Goal: Task Accomplishment & Management: Use online tool/utility

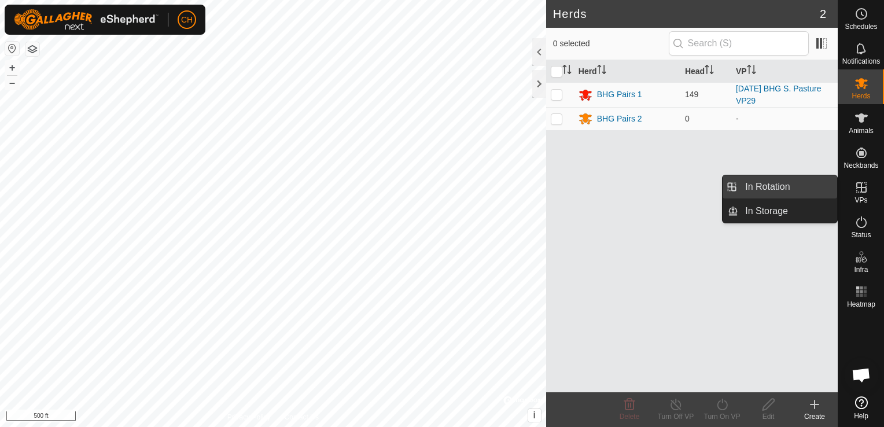
click at [793, 191] on link "In Rotation" at bounding box center [787, 186] width 99 height 23
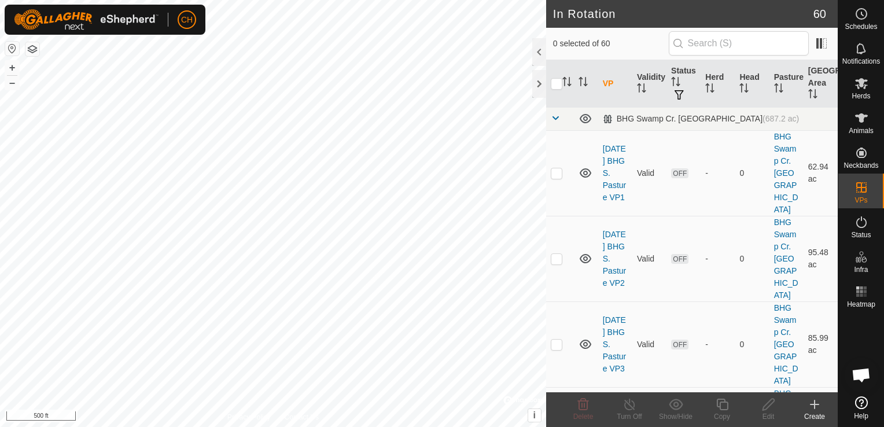
click at [814, 402] on icon at bounding box center [814, 404] width 0 height 8
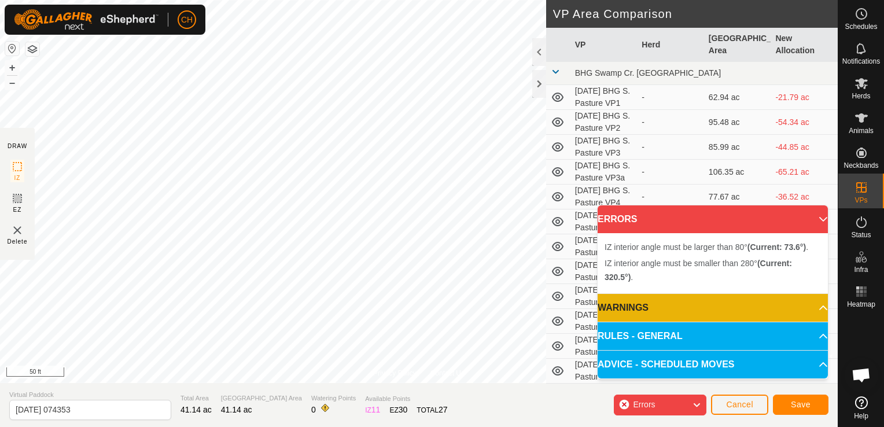
click at [317, 384] on div "Privacy Policy Contact Us IZ interior angle must be smaller than 280° (Current:…" at bounding box center [418, 213] width 837 height 427
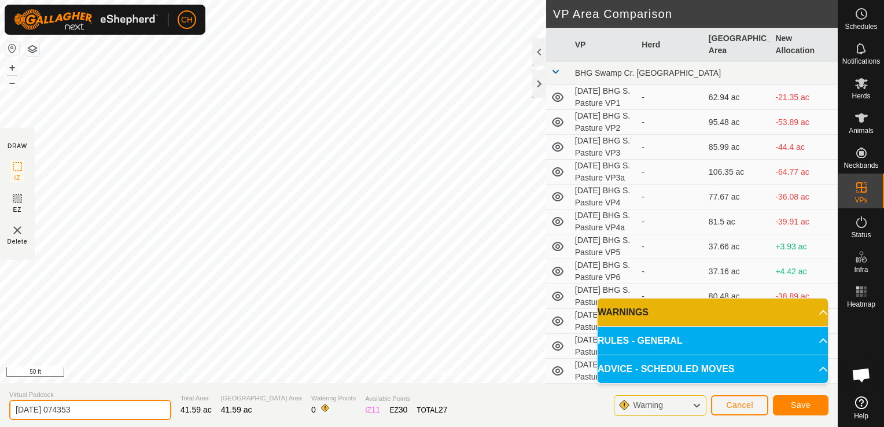
click at [105, 406] on input "[DATE] 074353" at bounding box center [90, 410] width 162 height 20
type input "[DATE] BHG S. Pasture VP29a"
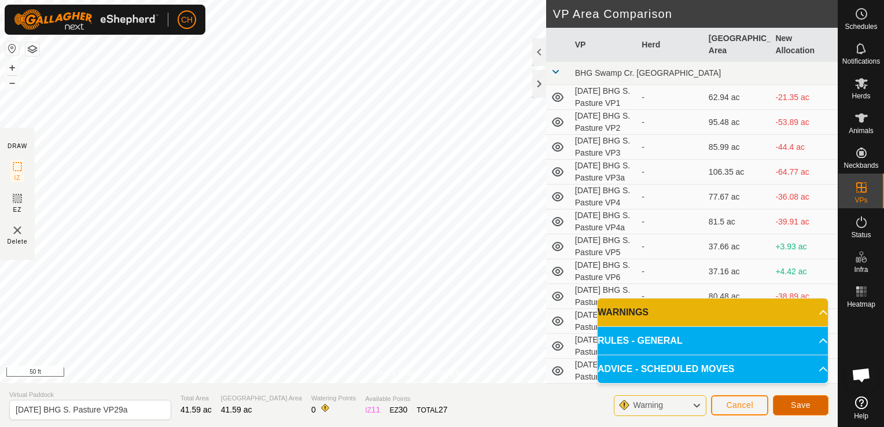
click at [797, 407] on span "Save" at bounding box center [801, 404] width 20 height 9
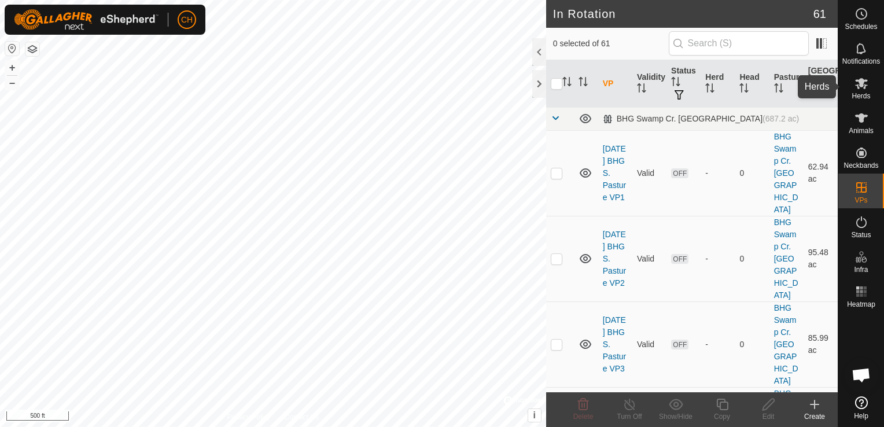
click at [862, 87] on icon at bounding box center [861, 83] width 14 height 14
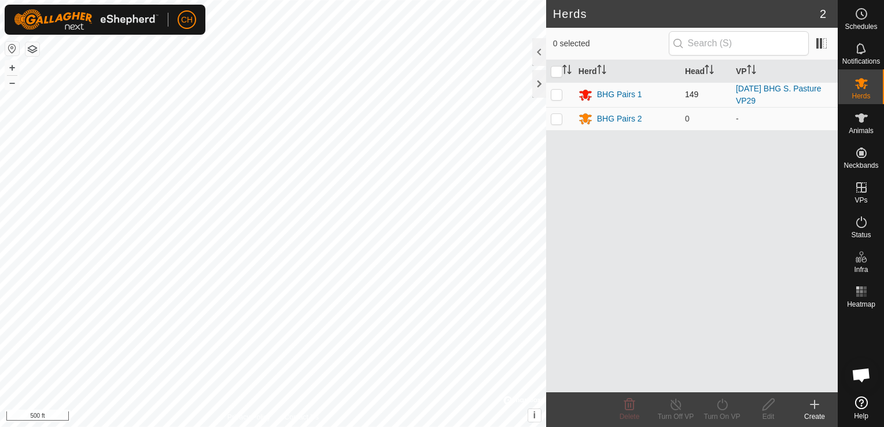
click at [553, 95] on p-checkbox at bounding box center [557, 94] width 12 height 9
checkbox input "true"
click at [726, 405] on icon at bounding box center [722, 404] width 14 height 14
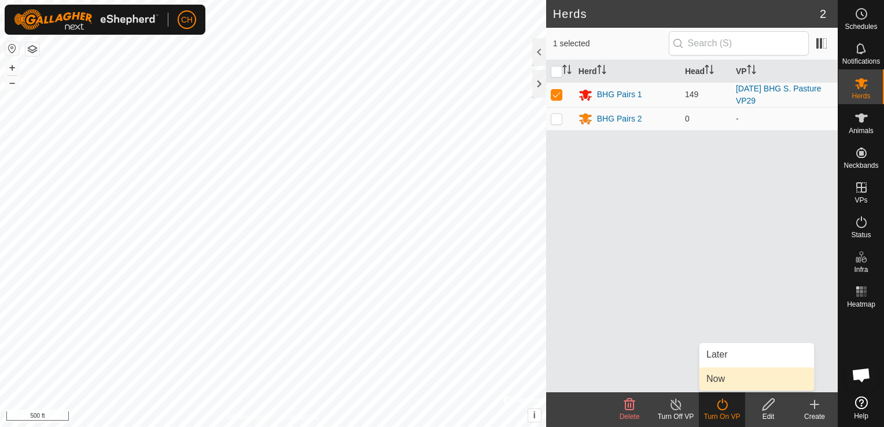
click at [731, 381] on link "Now" at bounding box center [756, 378] width 115 height 23
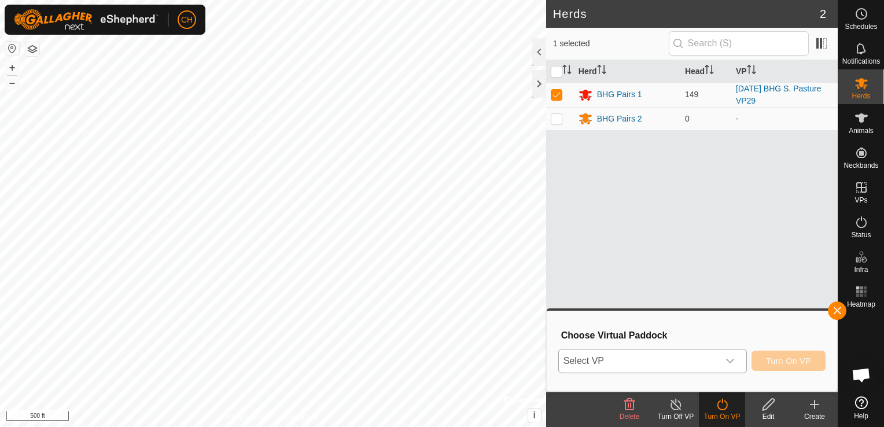
click at [730, 359] on icon "dropdown trigger" at bounding box center [729, 360] width 9 height 9
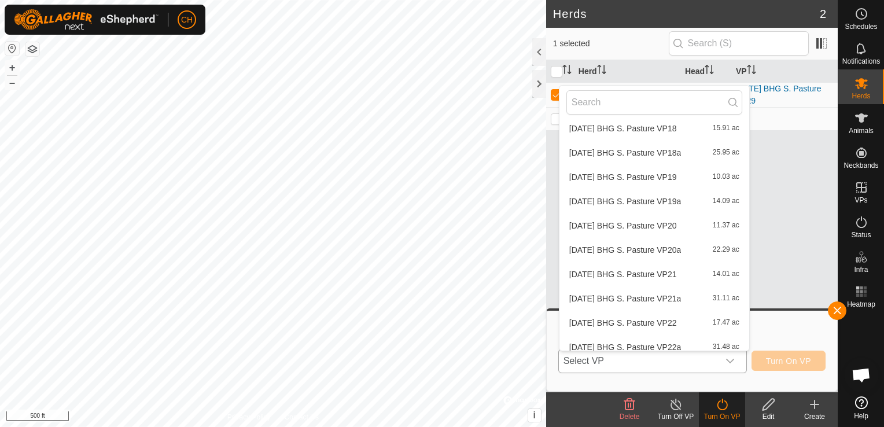
scroll to position [1302, 0]
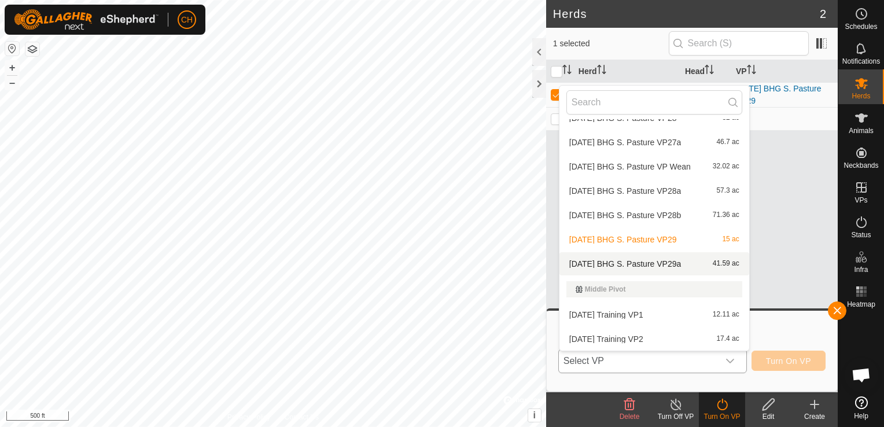
click at [677, 267] on li "[DATE] BHG S. Pasture VP29a 41.59 ac" at bounding box center [654, 263] width 190 height 23
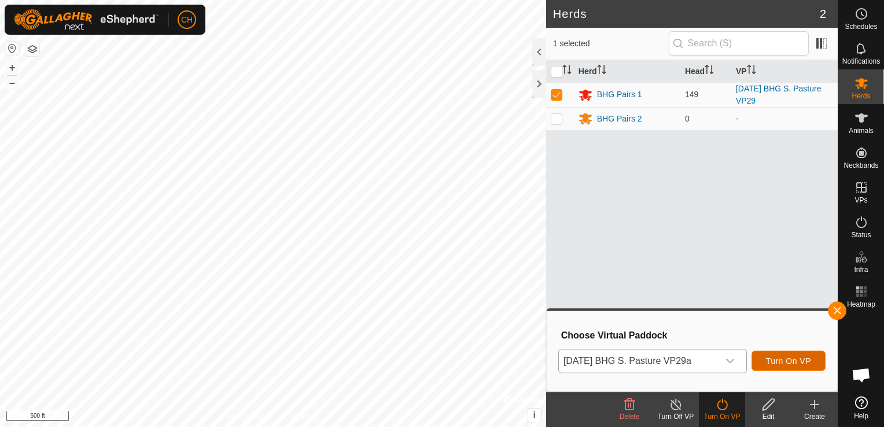
click at [794, 364] on span "Turn On VP" at bounding box center [788, 360] width 45 height 9
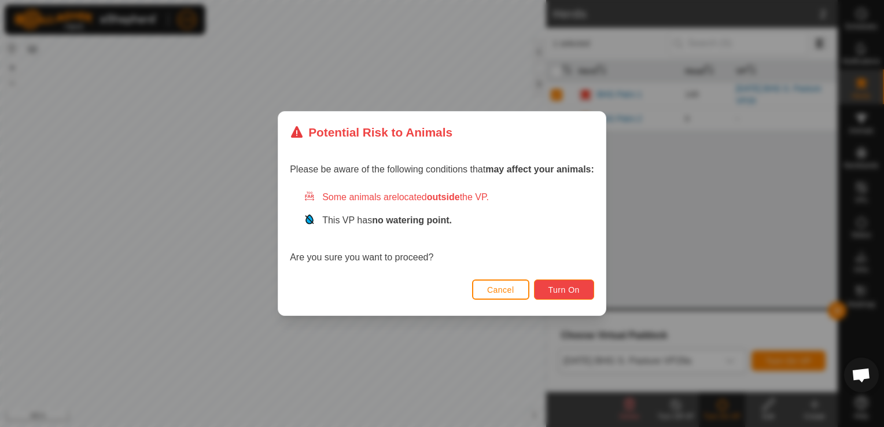
click at [578, 293] on span "Turn On" at bounding box center [563, 289] width 31 height 9
